Goal: Transaction & Acquisition: Purchase product/service

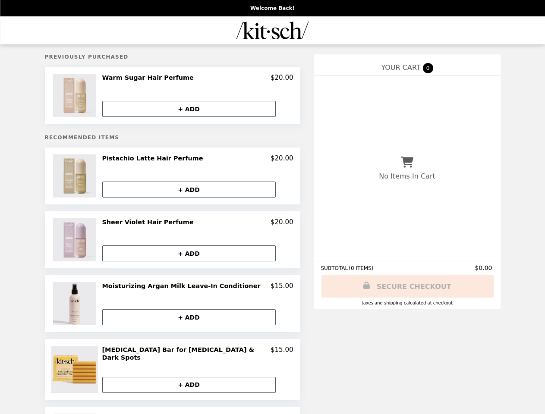
click at [89, 96] on img at bounding box center [75, 95] width 45 height 43
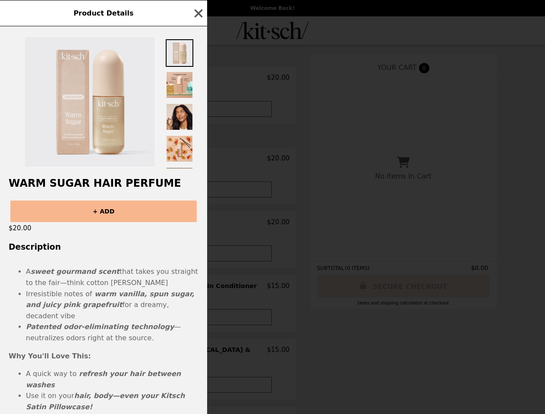
click at [198, 79] on div "Product Details Warm Sugar Hair Perfume + ADD $20.00 Description A sweet gourma…" at bounding box center [272, 207] width 545 height 414
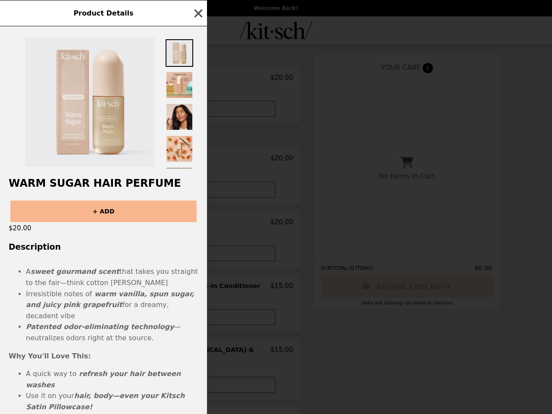
click at [198, 110] on div at bounding box center [103, 97] width 207 height 142
click at [89, 178] on h2 "Warm Sugar Hair Perfume" at bounding box center [103, 183] width 207 height 12
click at [198, 161] on div "Product Details Warm Sugar Hair Perfume + ADD $20.00 Description A sweet gourma…" at bounding box center [276, 207] width 552 height 414
click at [198, 189] on h2 "Warm Sugar Hair Perfume" at bounding box center [103, 183] width 207 height 12
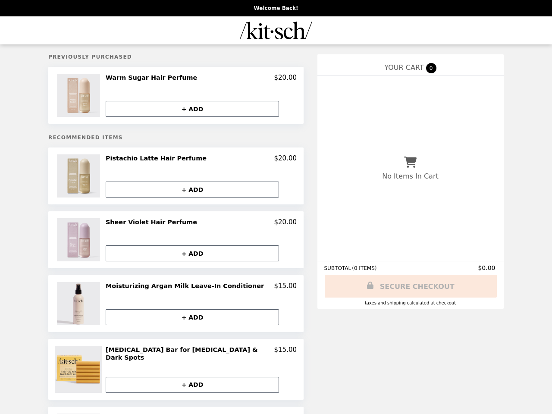
click at [89, 242] on img at bounding box center [79, 239] width 45 height 43
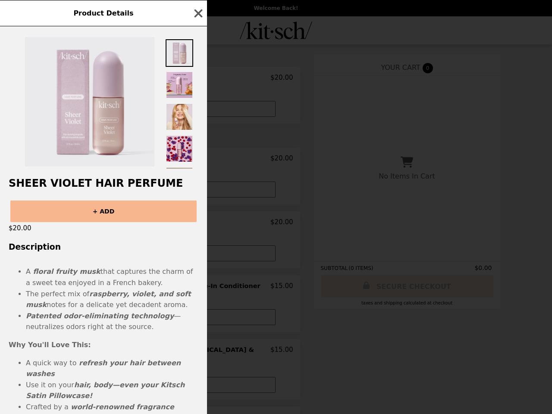
click at [198, 224] on div "Product Details Sheer Violet Hair Perfume + ADD $20.00 Description A floral fru…" at bounding box center [276, 207] width 552 height 414
click at [198, 252] on h3 "Description" at bounding box center [103, 246] width 207 height 9
click at [89, 305] on div "Product Details Sheer Violet Hair Perfume + ADD $20.00 Description A floral fru…" at bounding box center [276, 207] width 552 height 414
